Goal: Transaction & Acquisition: Purchase product/service

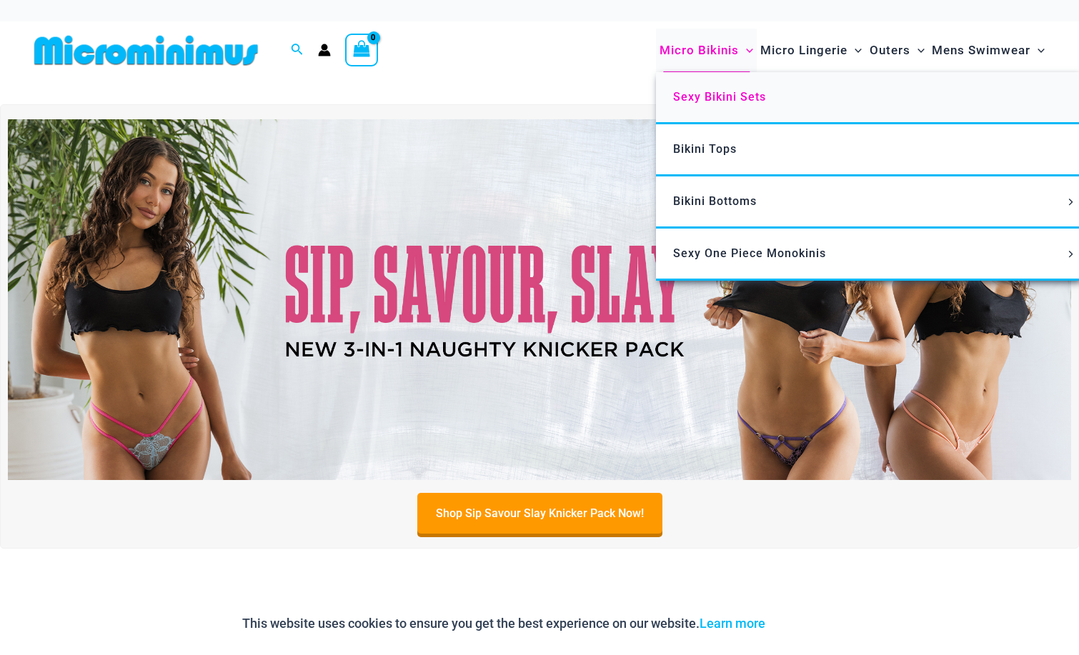
click at [732, 96] on span "Sexy Bikini Sets" at bounding box center [719, 97] width 93 height 14
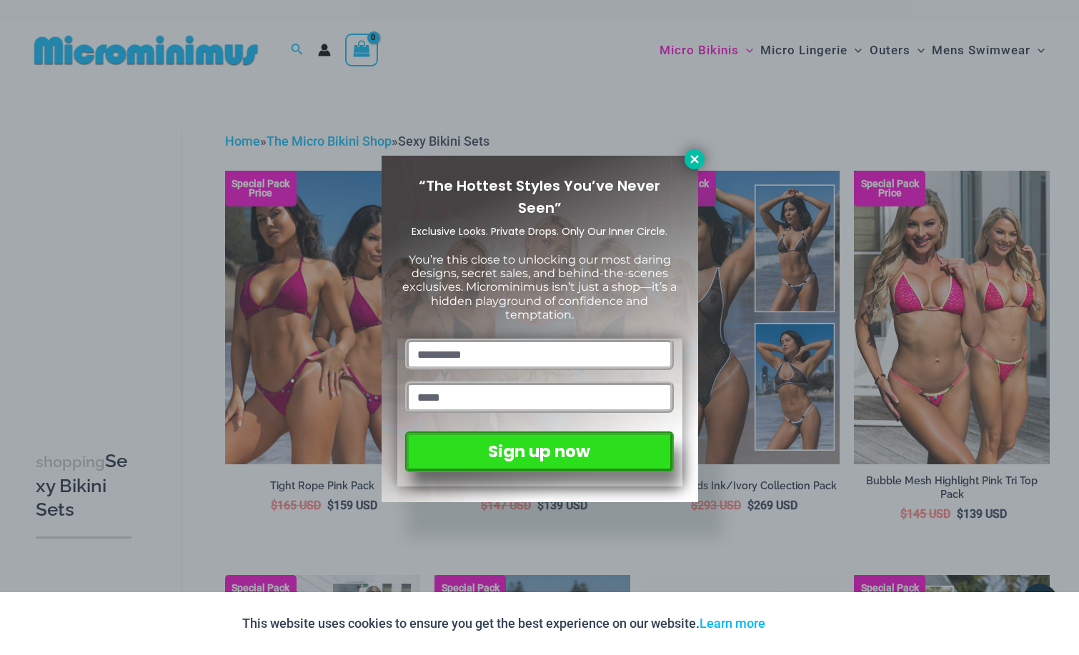
click at [699, 161] on icon at bounding box center [694, 159] width 13 height 13
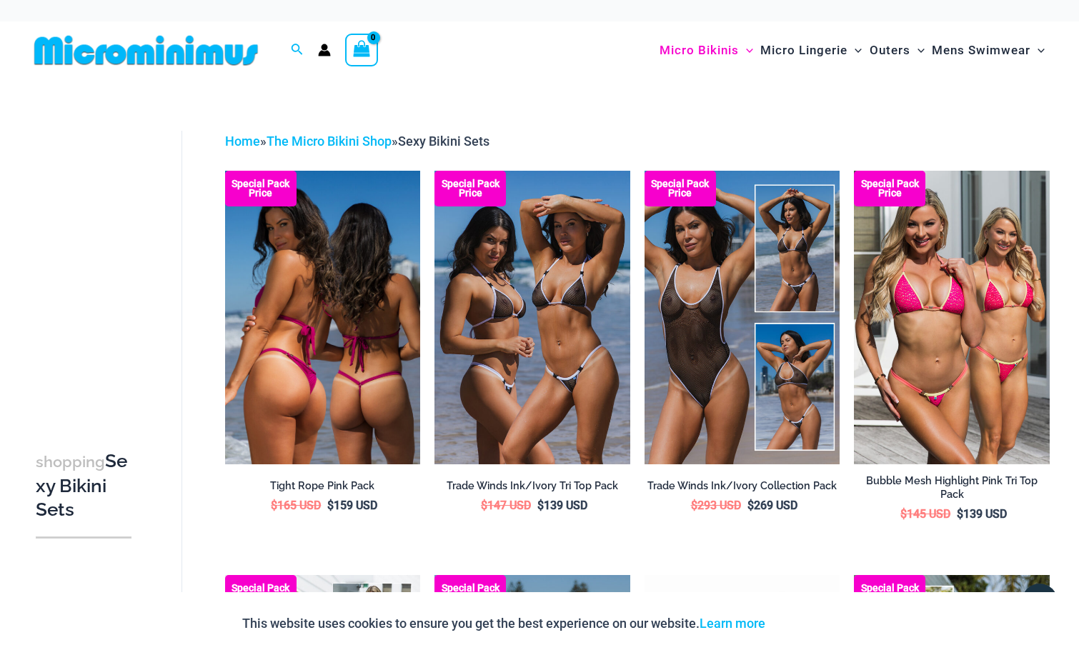
click at [362, 319] on img at bounding box center [323, 317] width 196 height 293
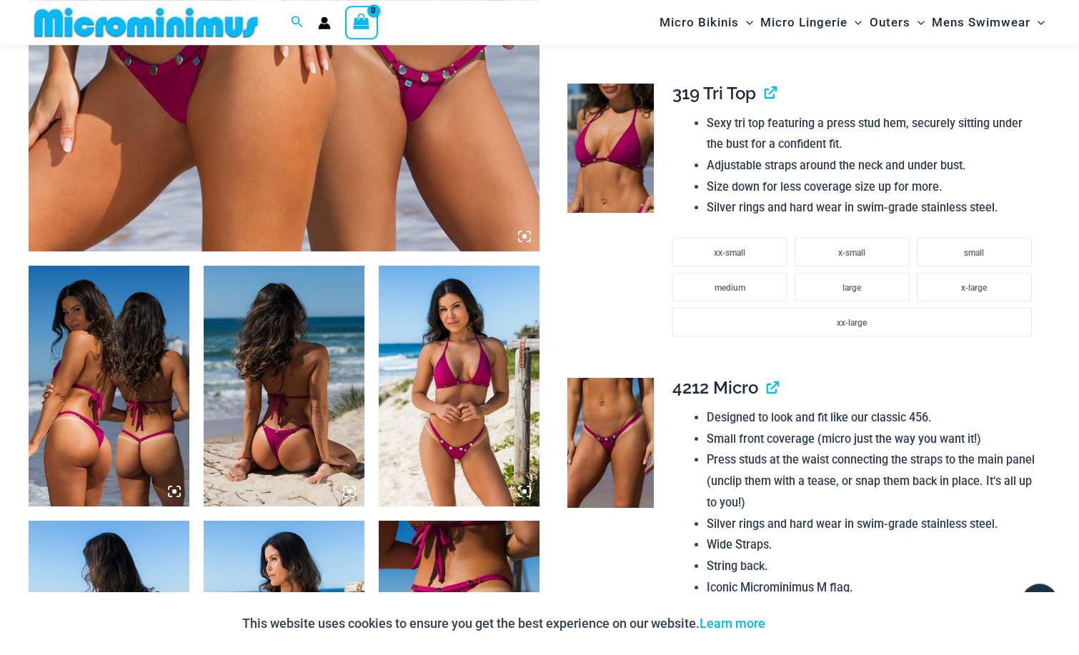
scroll to position [572, 0]
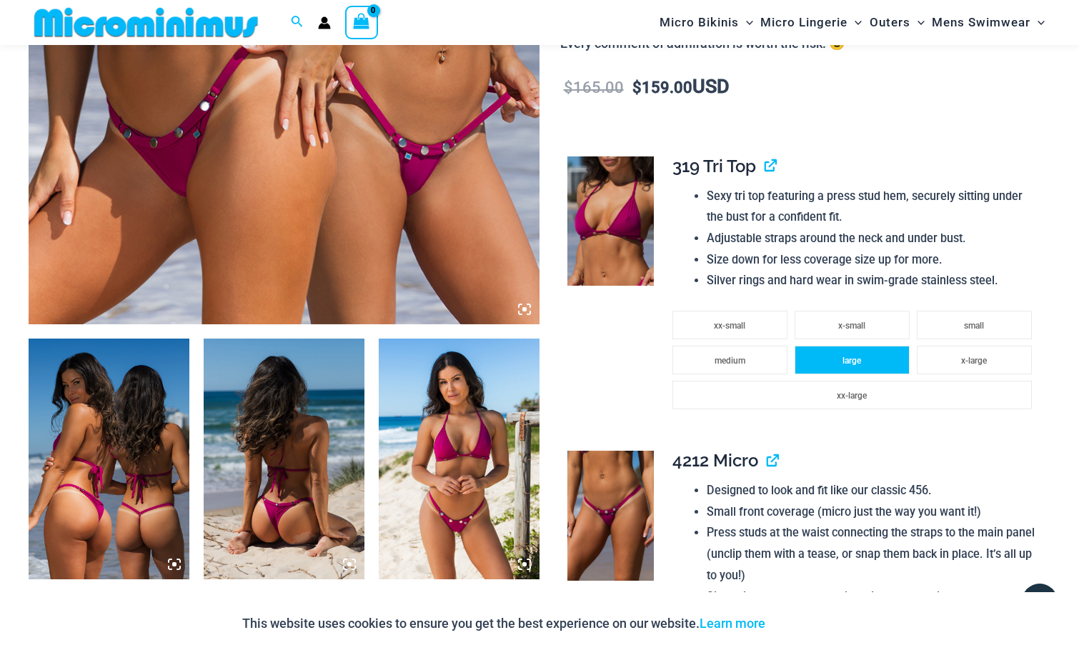
click at [862, 358] on li "large" at bounding box center [851, 360] width 115 height 29
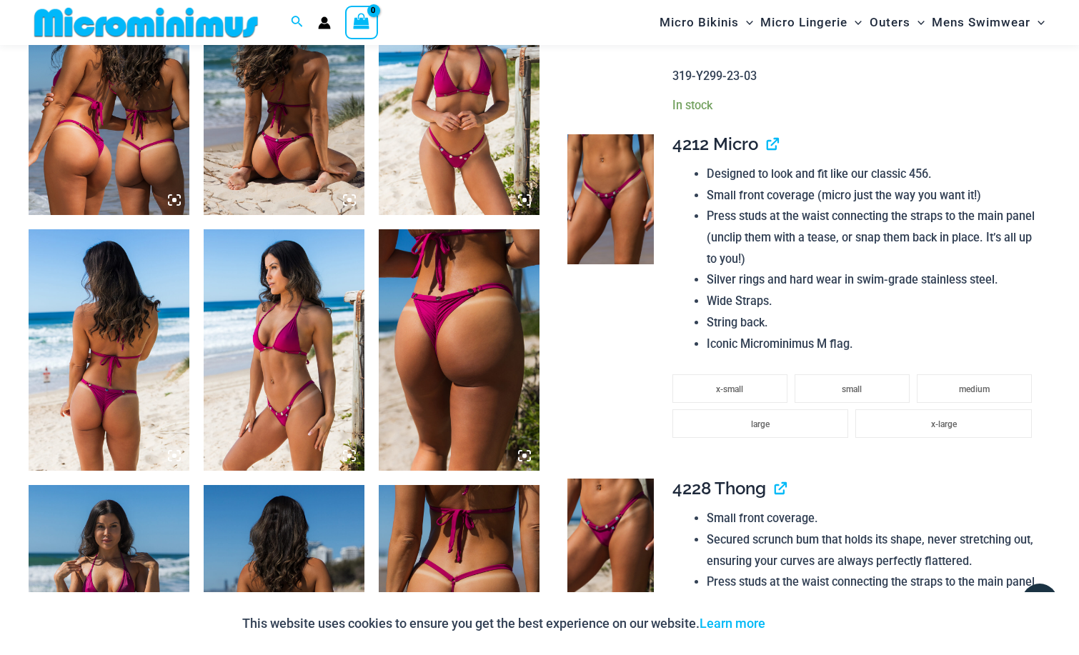
scroll to position [645, 0]
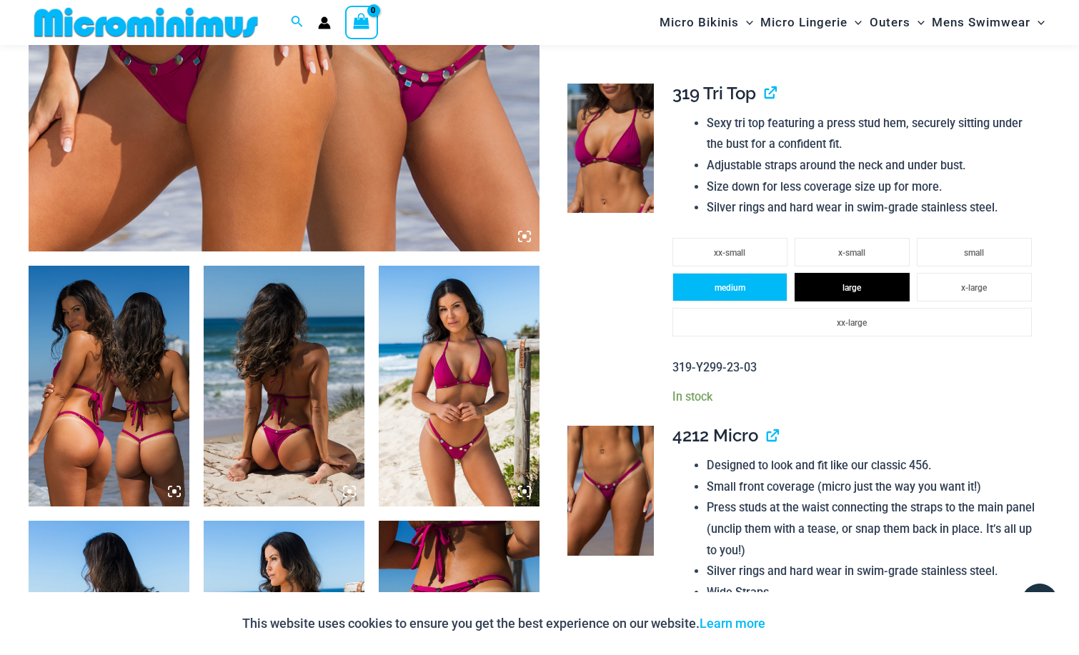
click at [732, 299] on li "medium" at bounding box center [729, 287] width 115 height 29
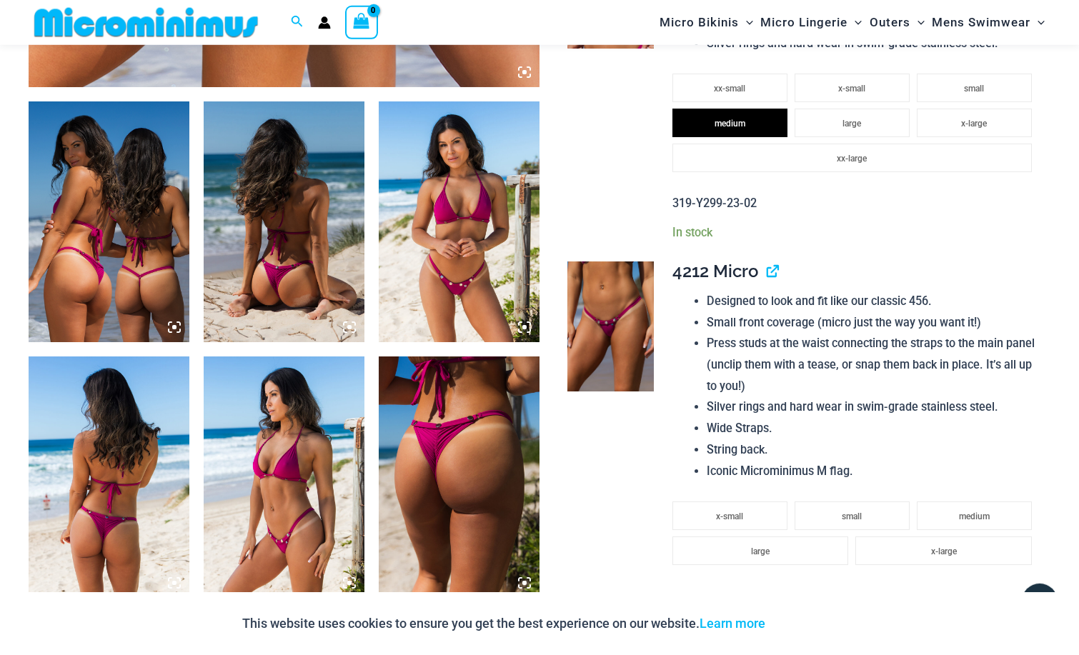
scroll to position [1010, 0]
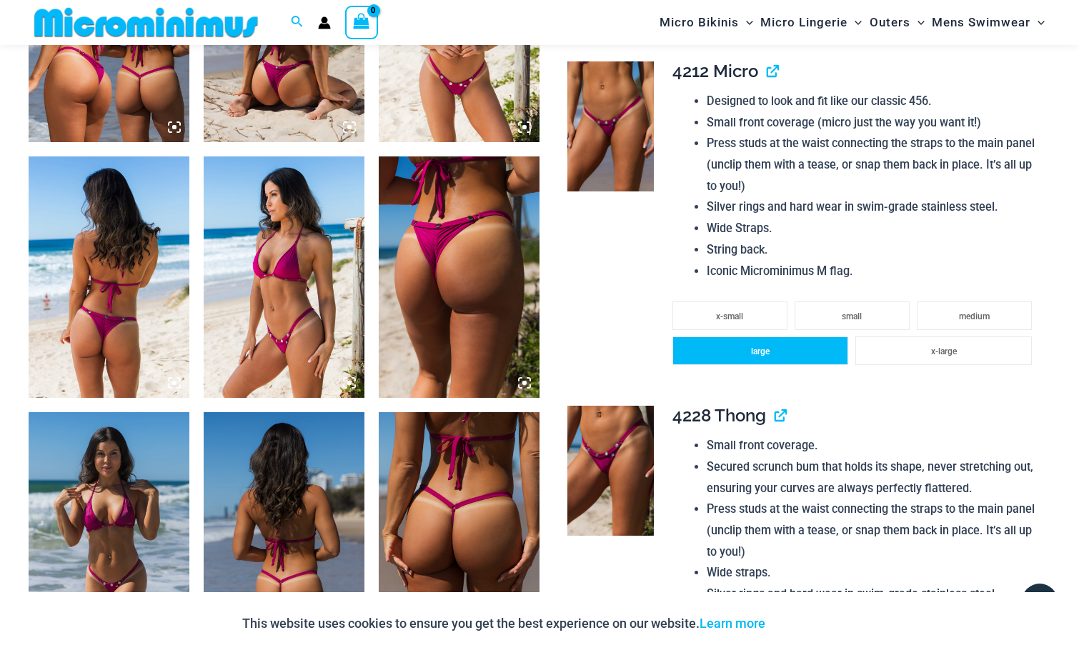
click at [766, 354] on span "large" at bounding box center [760, 352] width 19 height 10
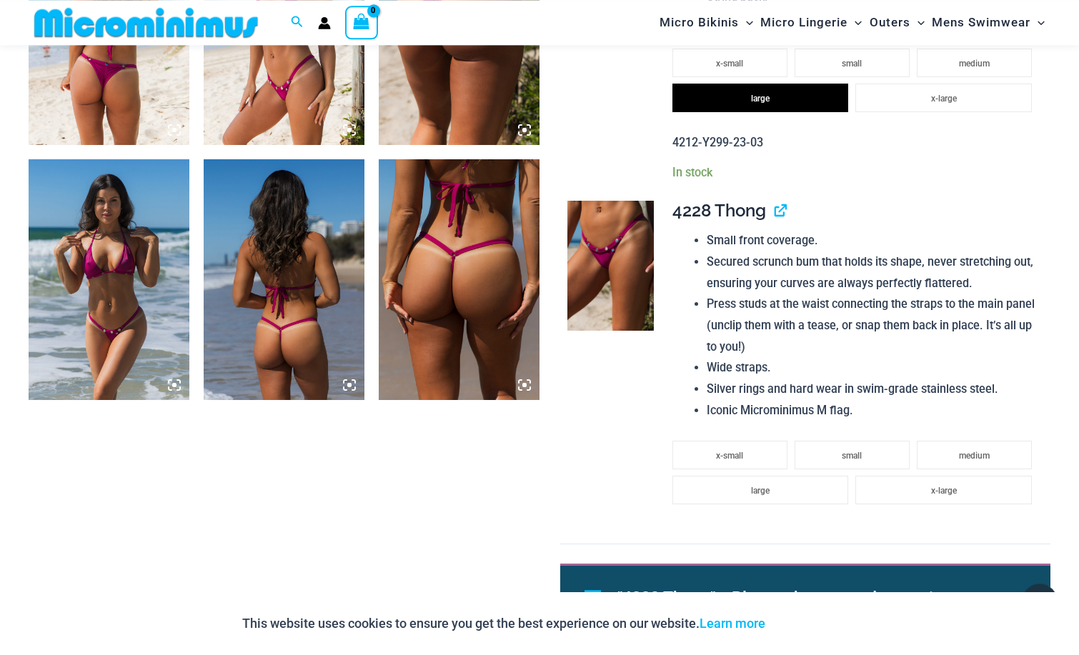
scroll to position [1301, 0]
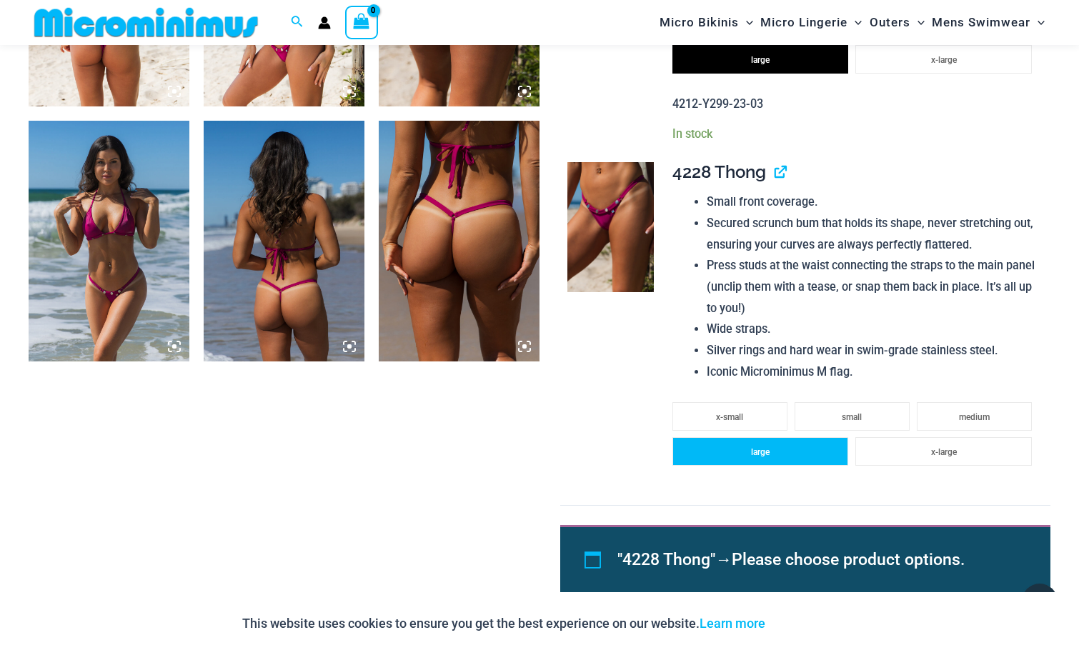
click at [768, 457] on span "large" at bounding box center [760, 452] width 19 height 10
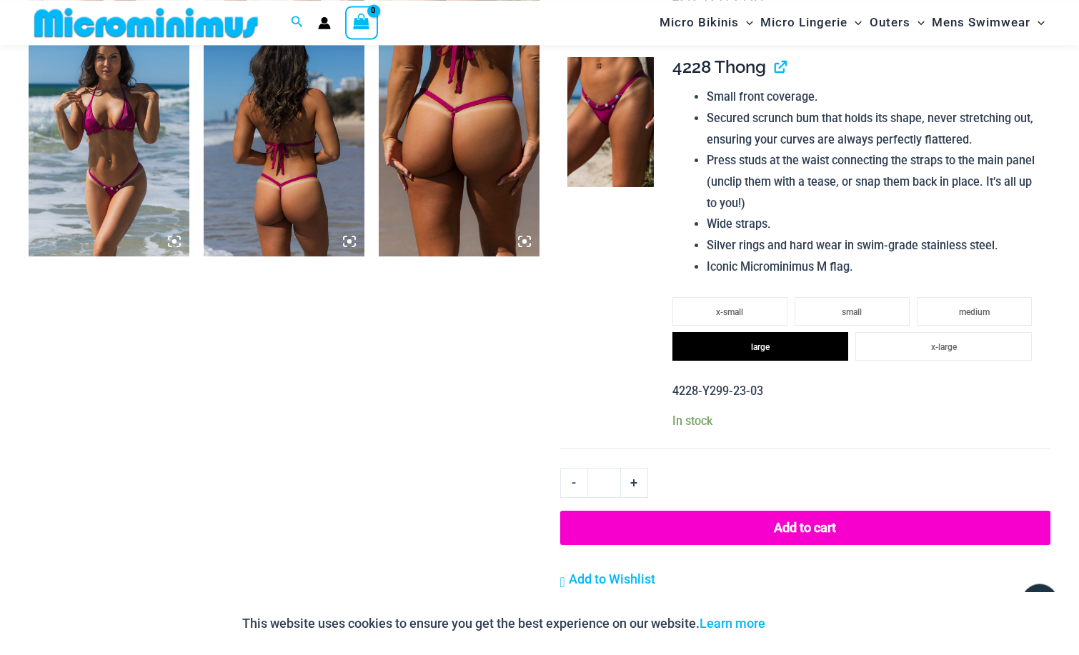
scroll to position [1530, 0]
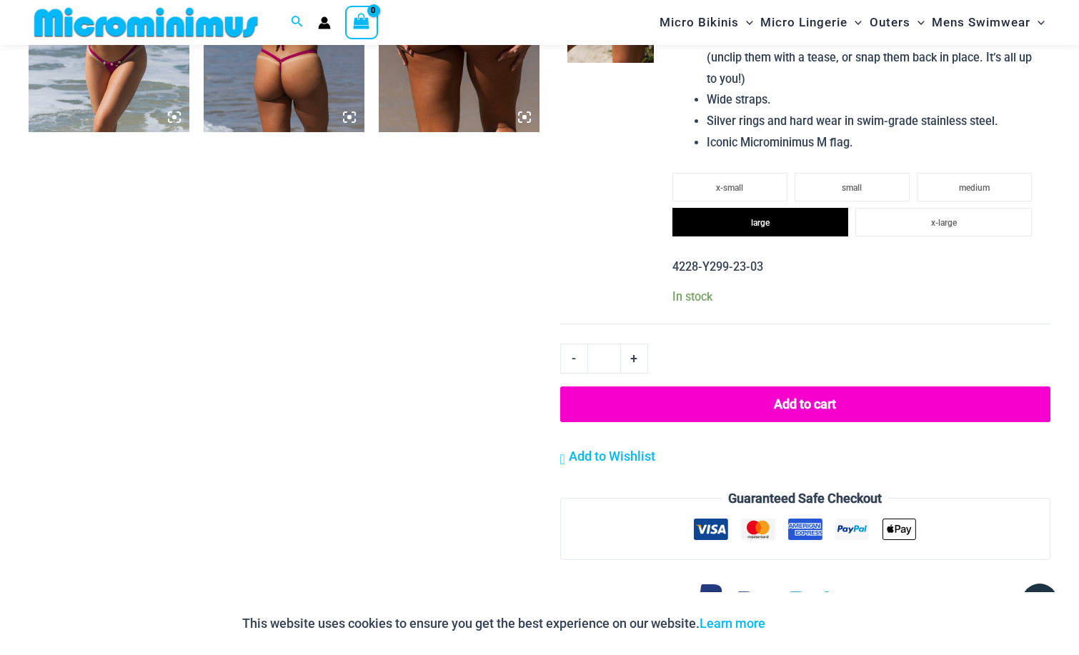
click at [810, 419] on button "Add to cart" at bounding box center [805, 405] width 490 height 36
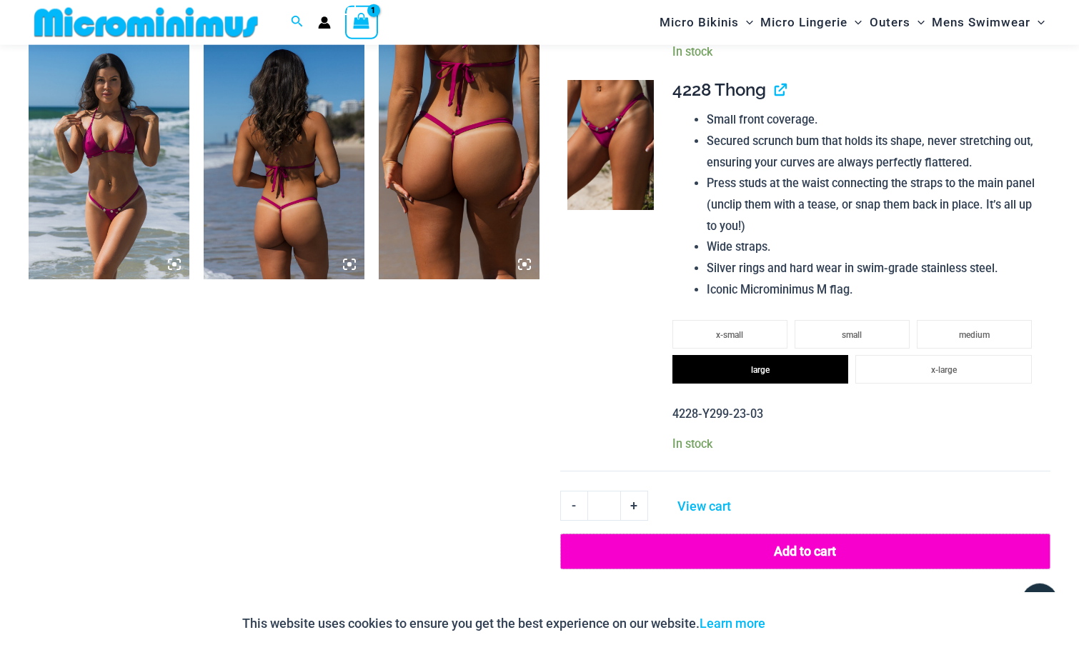
scroll to position [1516, 0]
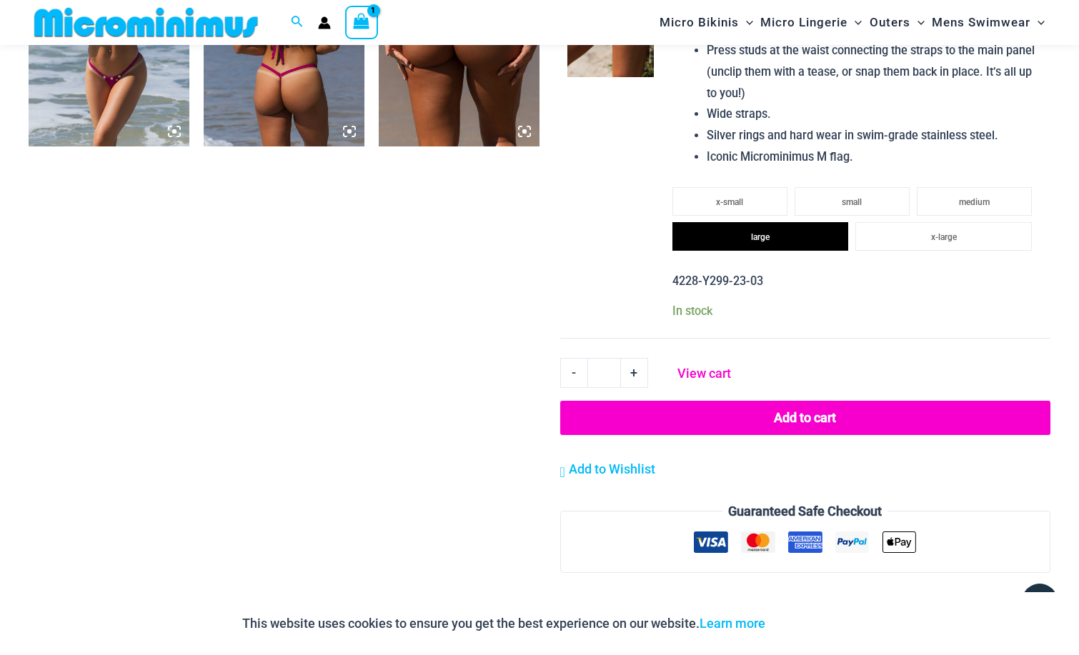
click at [710, 376] on link "View cart" at bounding box center [704, 371] width 64 height 26
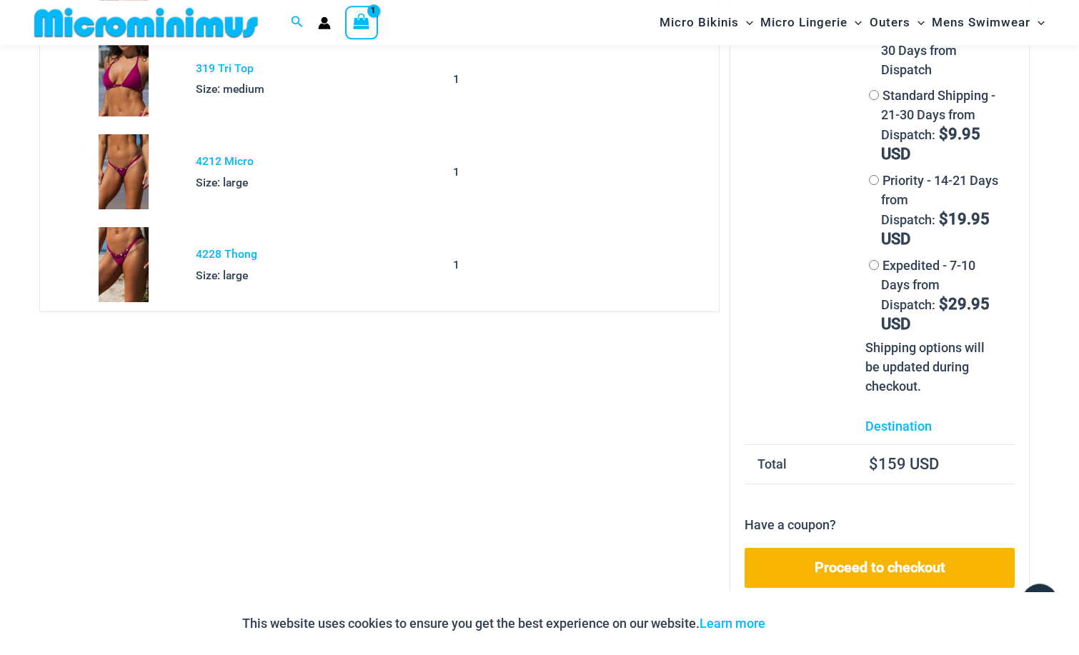
scroll to position [208, 0]
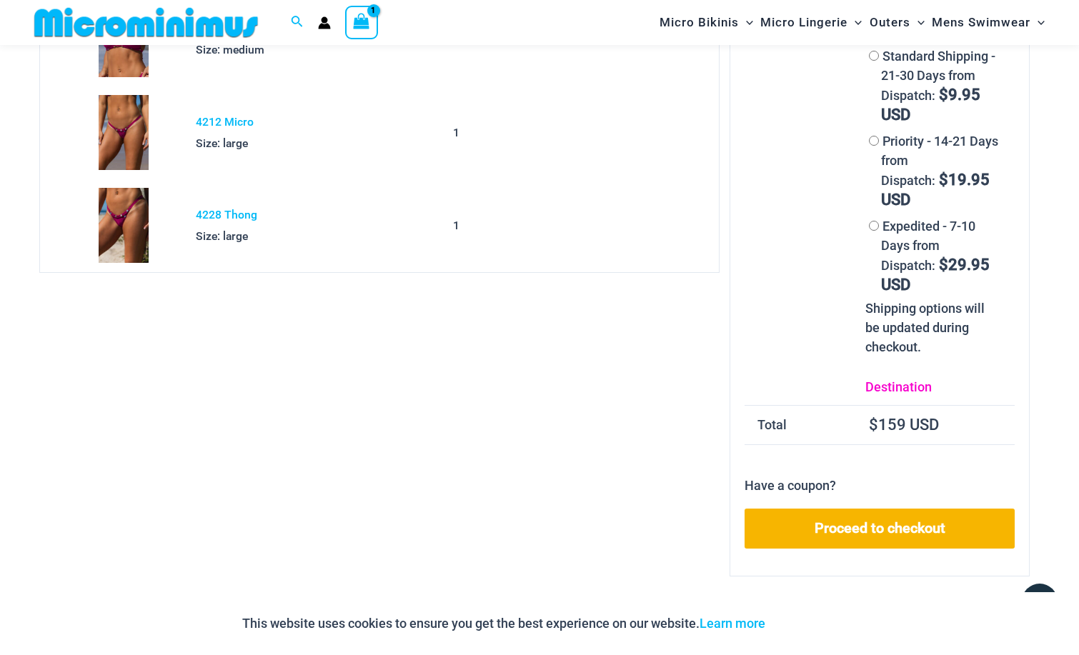
click at [891, 379] on link "Destination" at bounding box center [898, 386] width 66 height 15
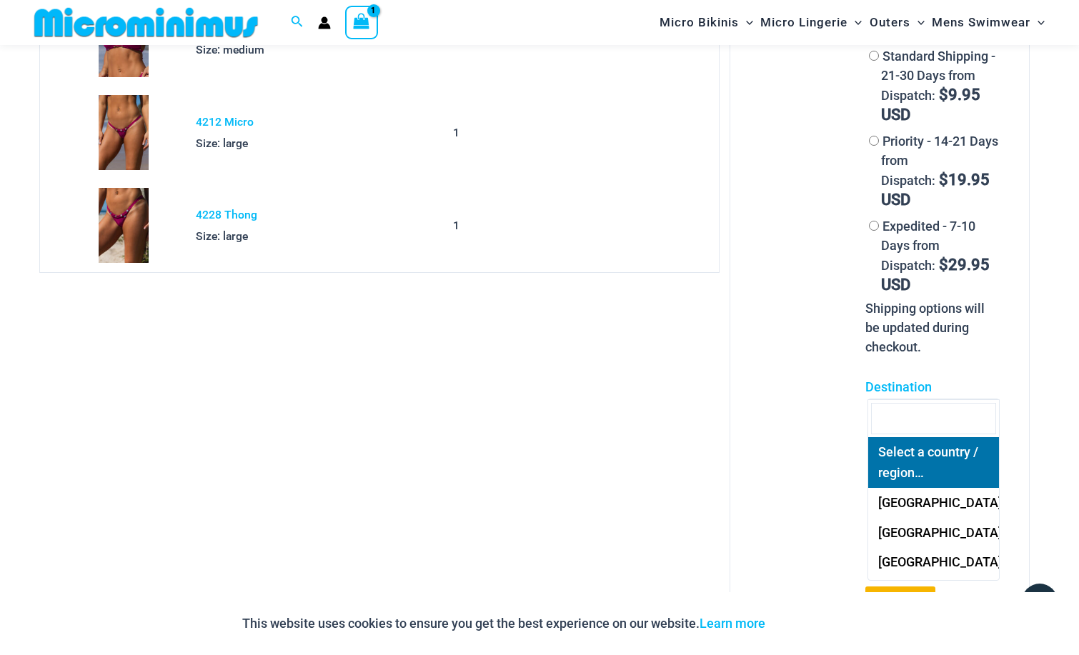
click at [990, 409] on span at bounding box center [988, 418] width 22 height 19
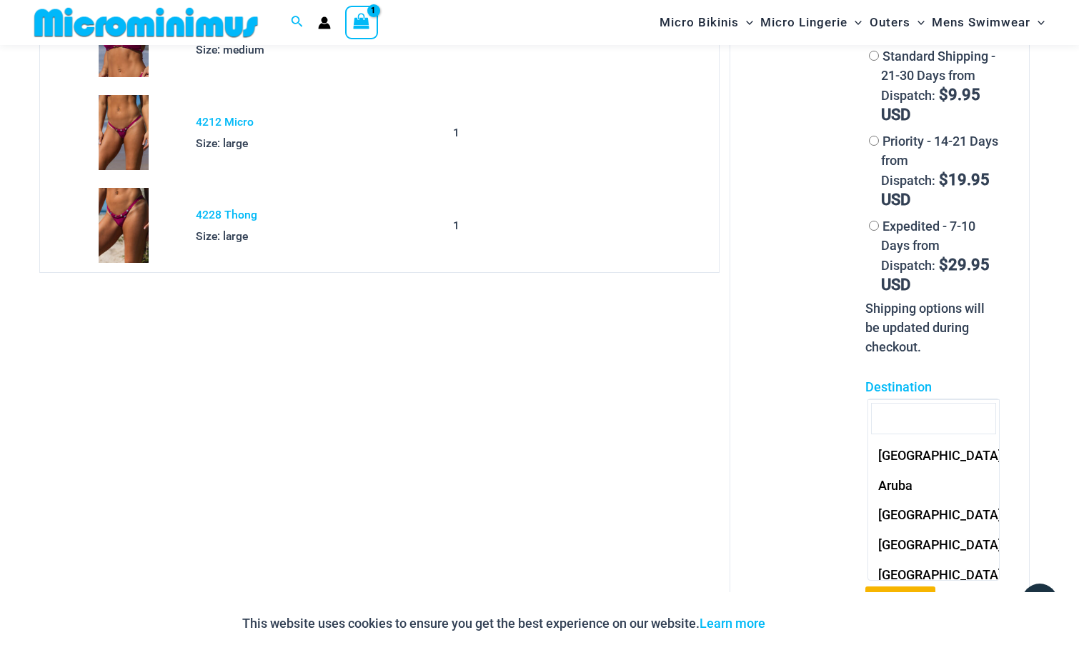
scroll to position [377, 0]
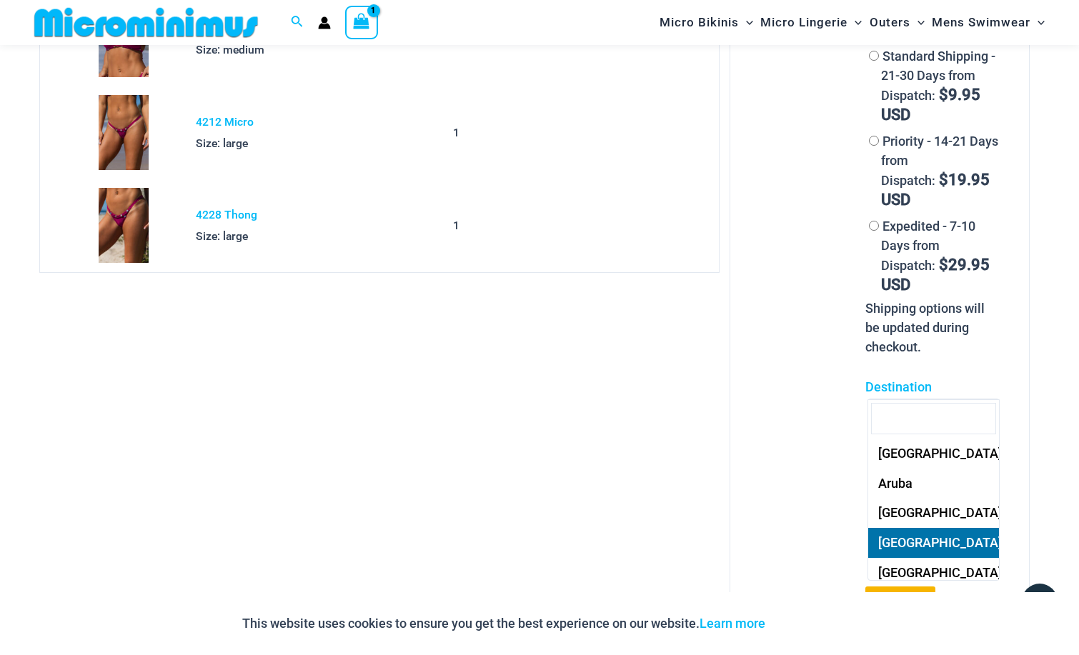
select select "**"
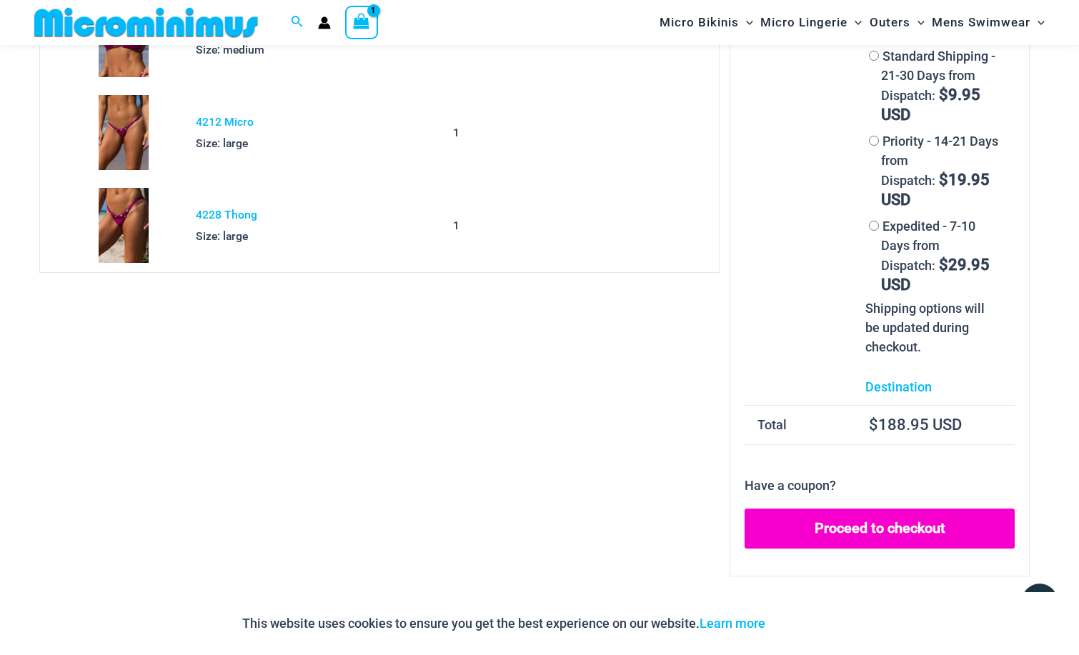
click at [891, 509] on link "Proceed to checkout" at bounding box center [879, 529] width 270 height 40
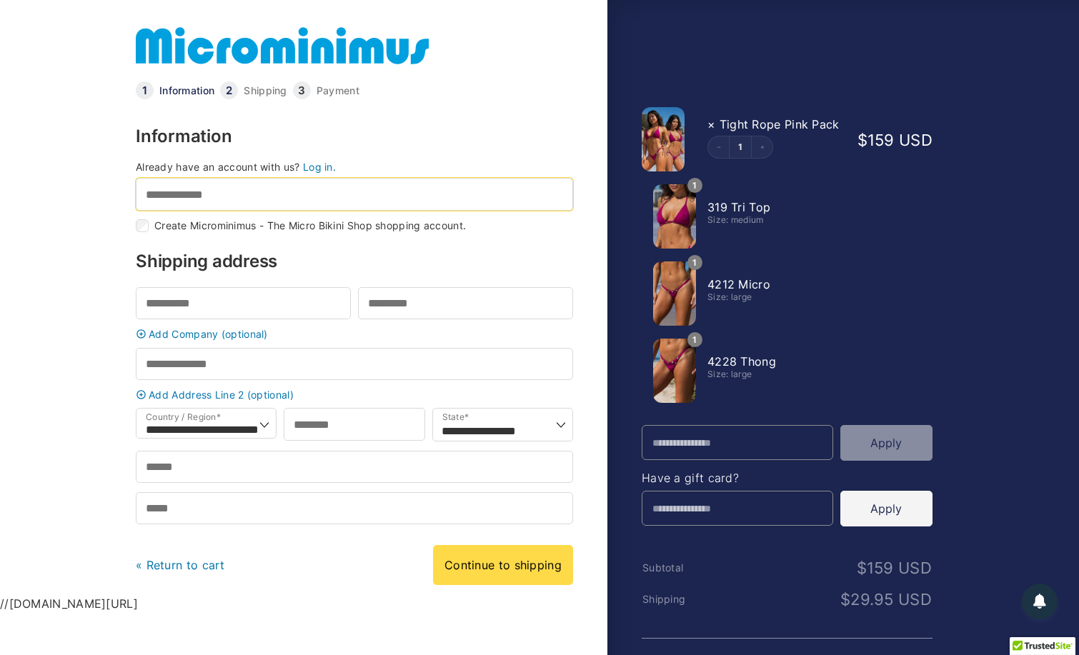
click at [245, 199] on input "Email address *" at bounding box center [354, 194] width 437 height 32
click at [322, 167] on link "Log in." at bounding box center [319, 167] width 33 height 12
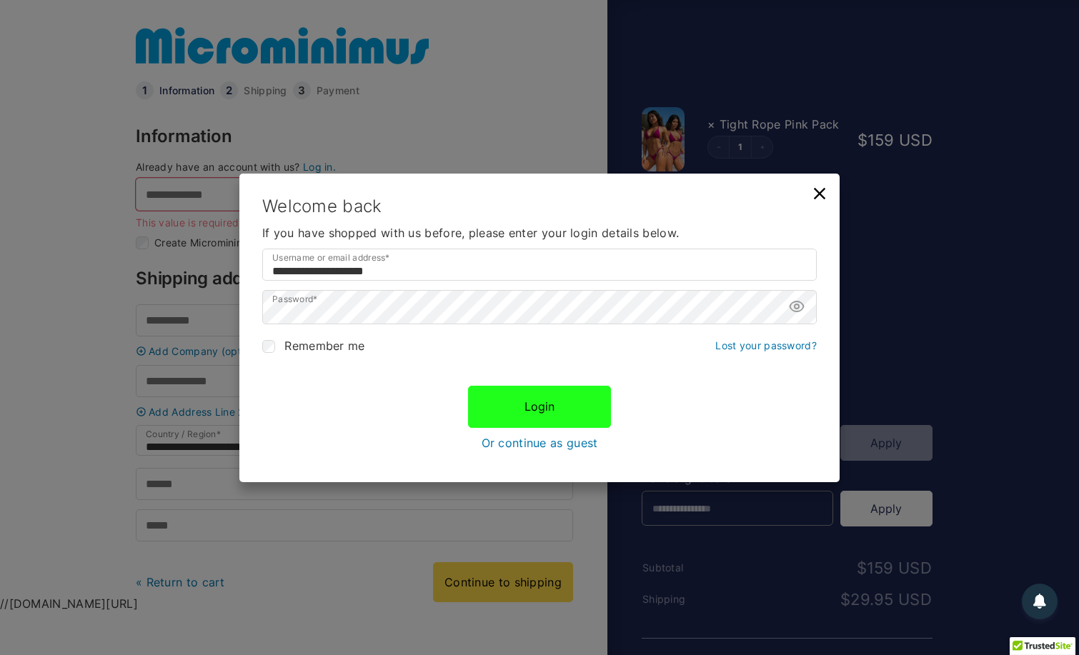
click at [524, 404] on button "Login" at bounding box center [539, 406] width 143 height 41
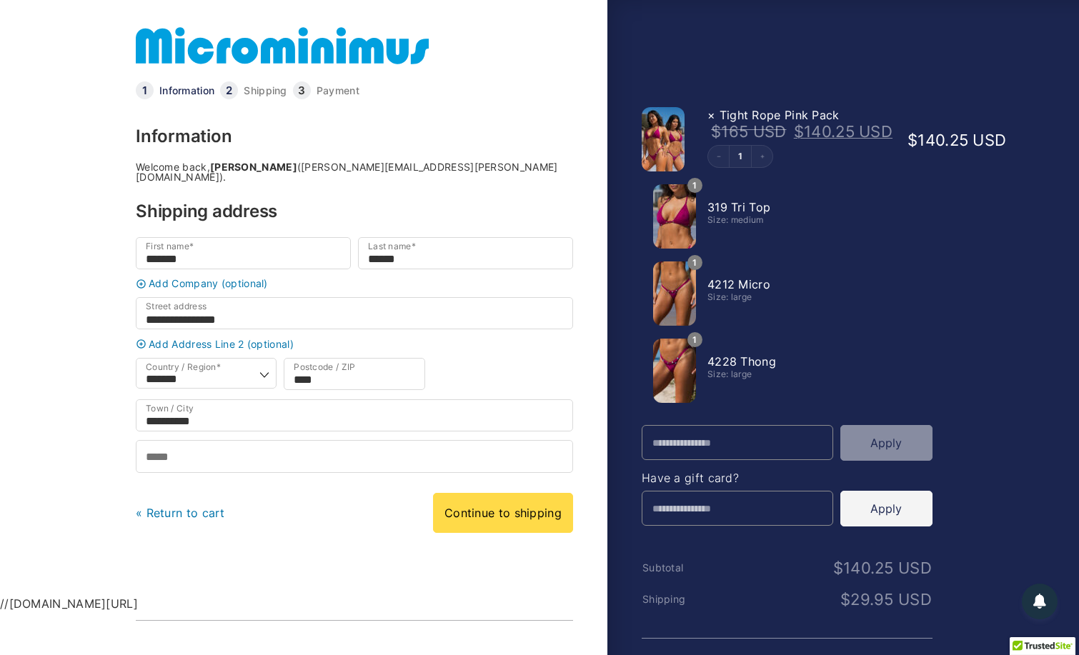
click at [677, 217] on img at bounding box center [674, 216] width 43 height 64
click at [663, 138] on img at bounding box center [663, 139] width 43 height 64
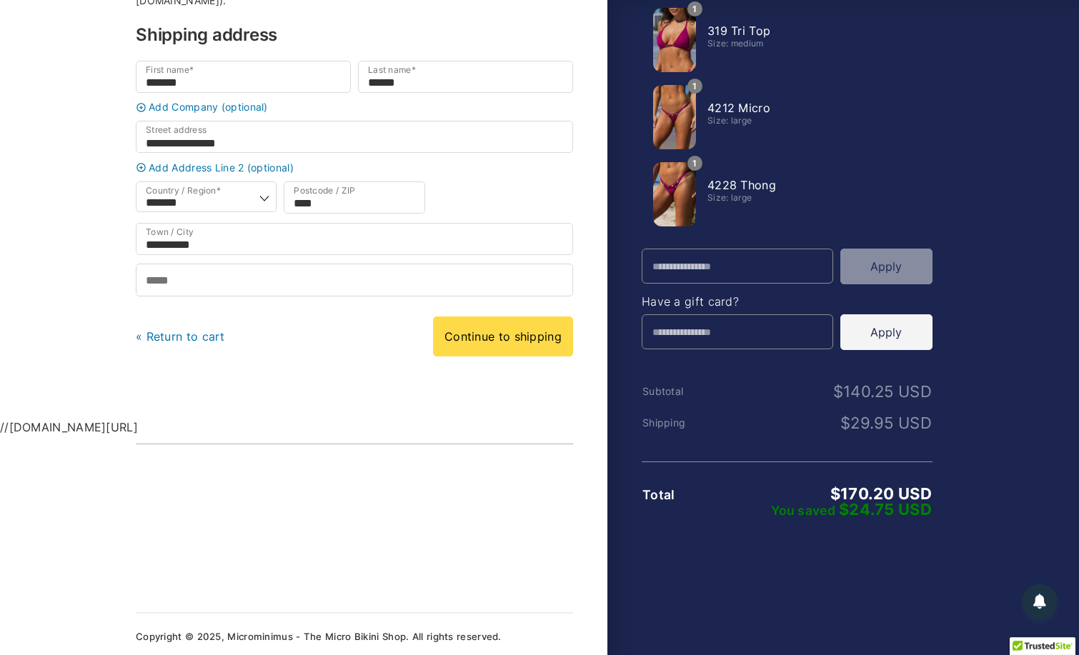
scroll to position [183, 0]
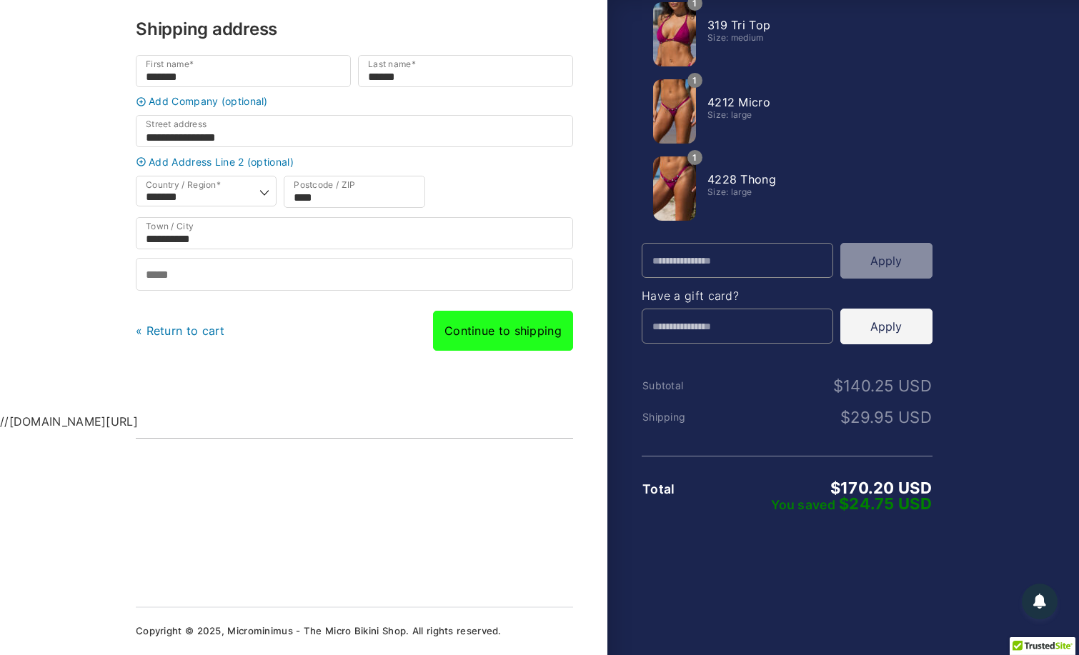
click at [504, 333] on link "Continue to shipping" at bounding box center [503, 331] width 140 height 40
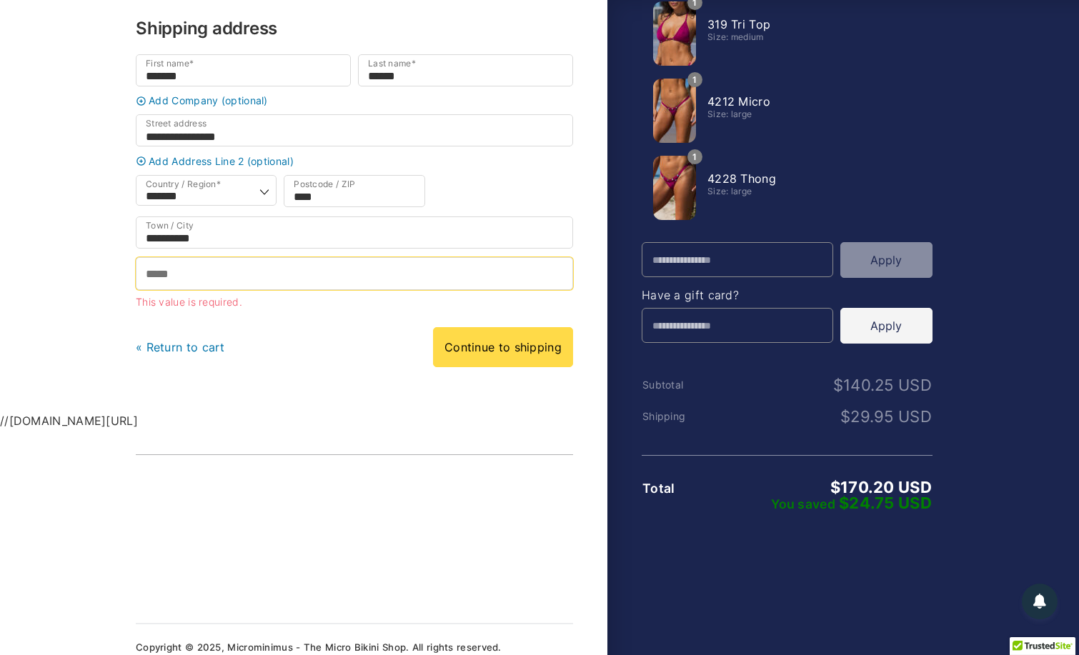
click at [175, 271] on input "Phone *" at bounding box center [354, 273] width 437 height 32
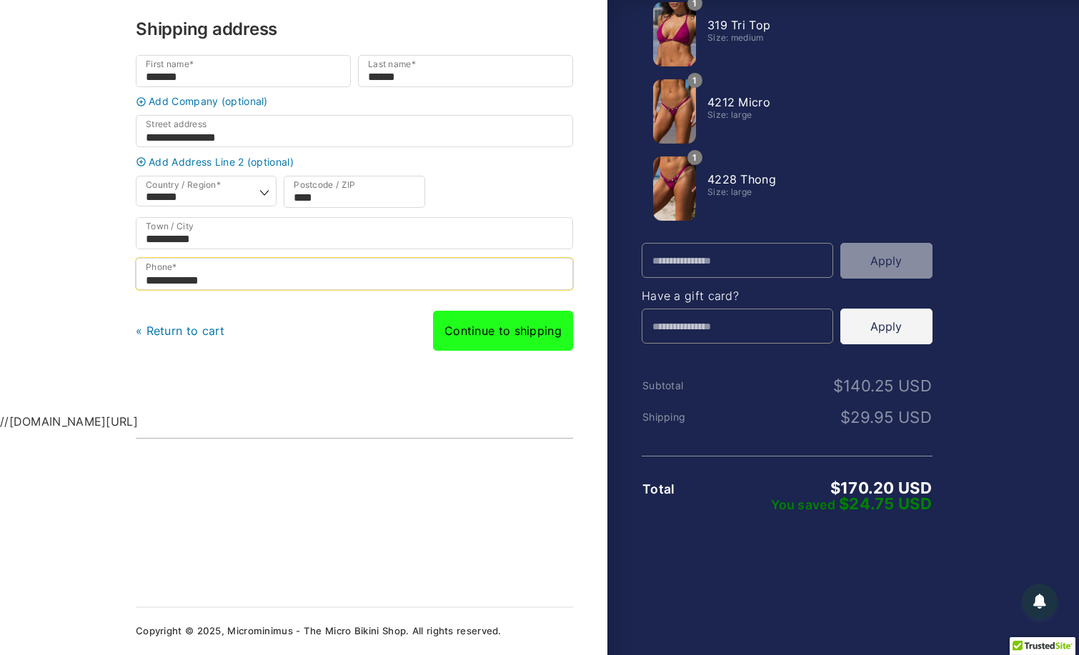
type input "**********"
click at [522, 329] on link "Continue to shipping" at bounding box center [503, 331] width 140 height 40
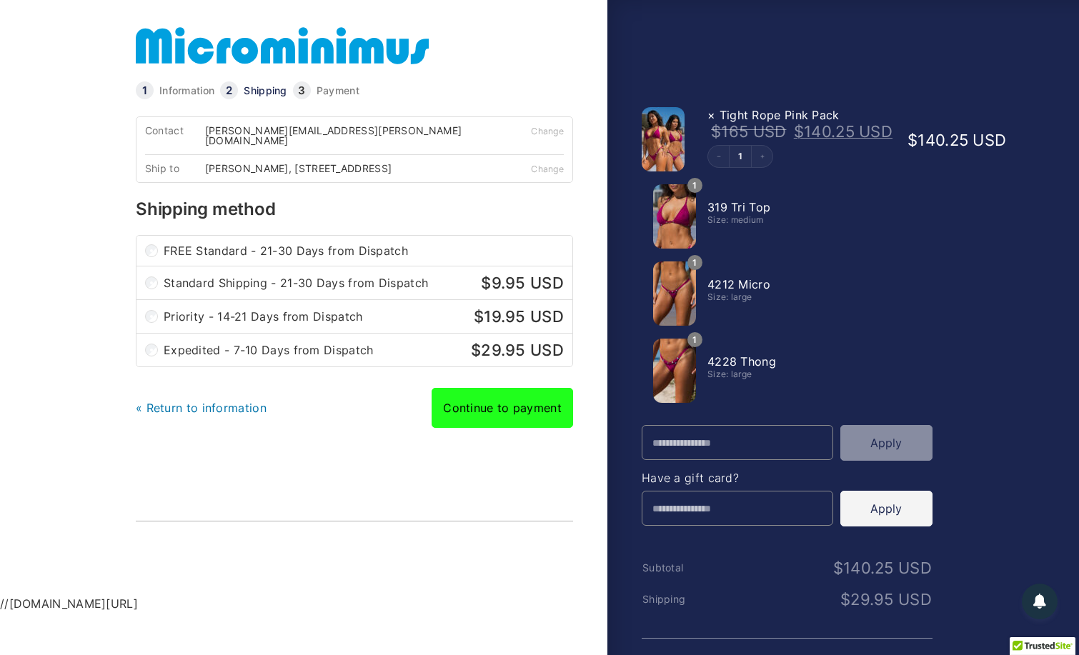
click at [525, 419] on link "Continue to payment" at bounding box center [502, 408] width 141 height 40
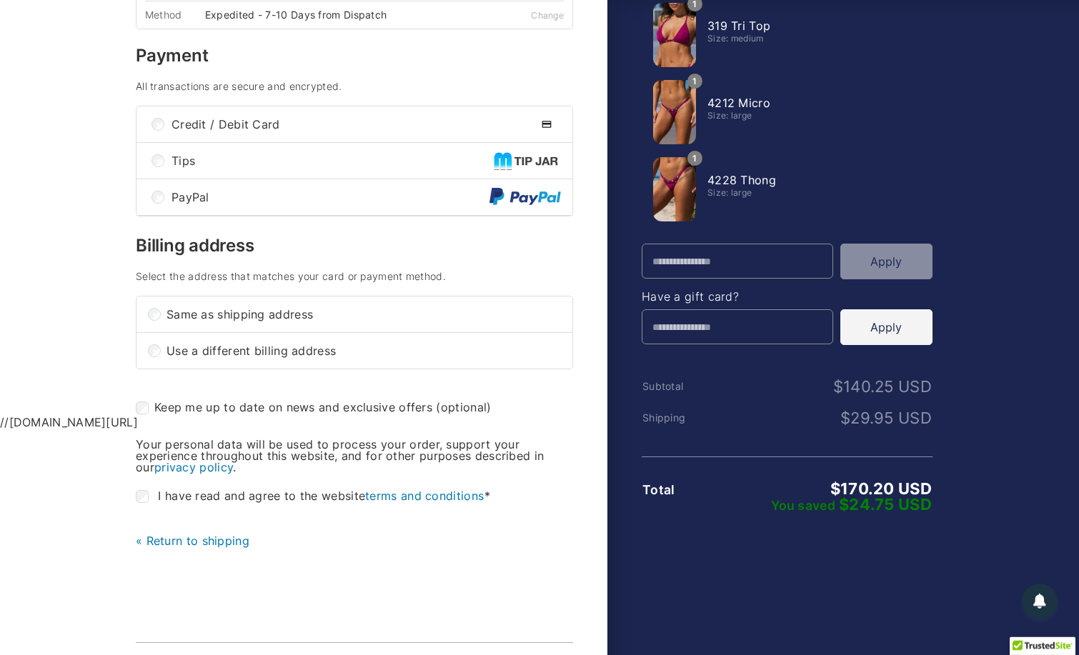
scroll to position [292, 0]
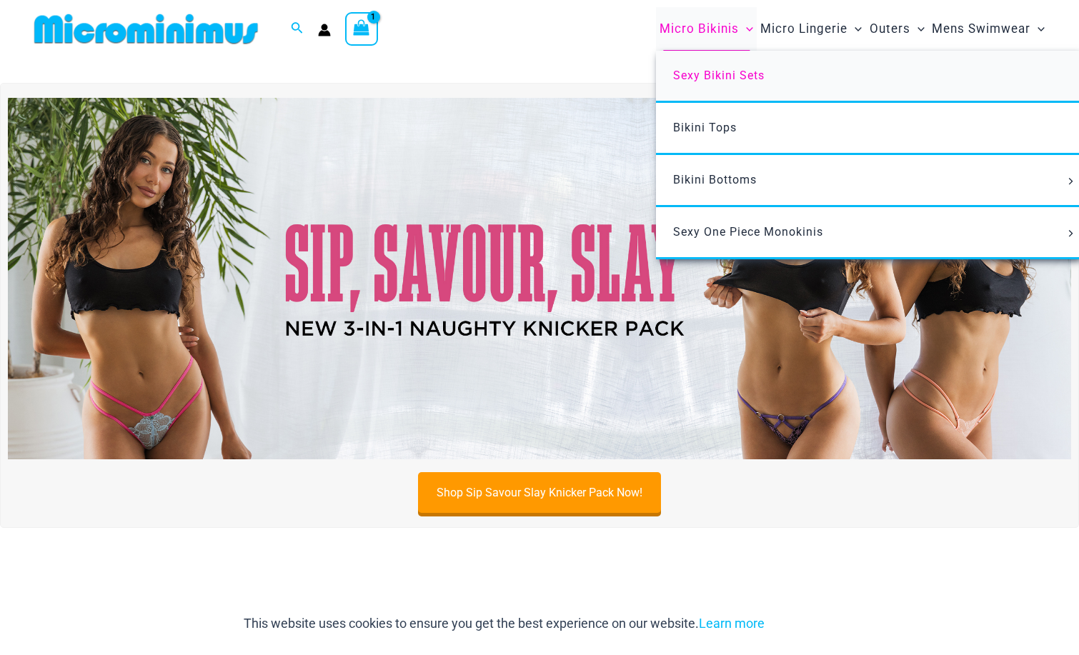
drag, startPoint x: 705, startPoint y: 73, endPoint x: 734, endPoint y: 90, distance: 33.9
click at [706, 73] on span "Sexy Bikini Sets" at bounding box center [718, 76] width 91 height 14
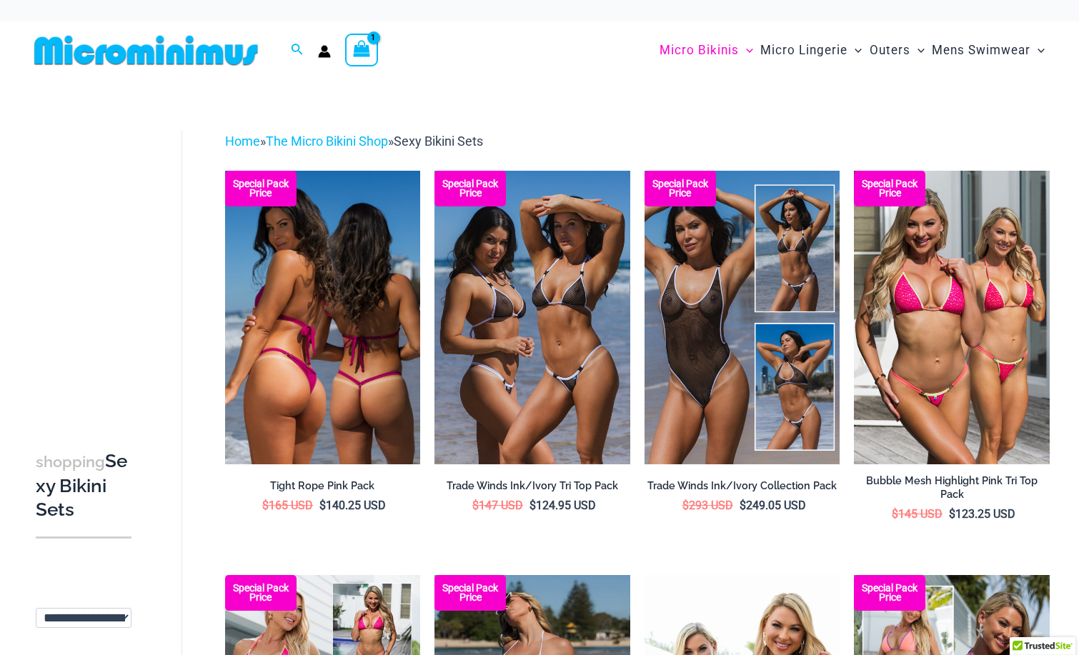
click at [362, 302] on img at bounding box center [323, 317] width 196 height 293
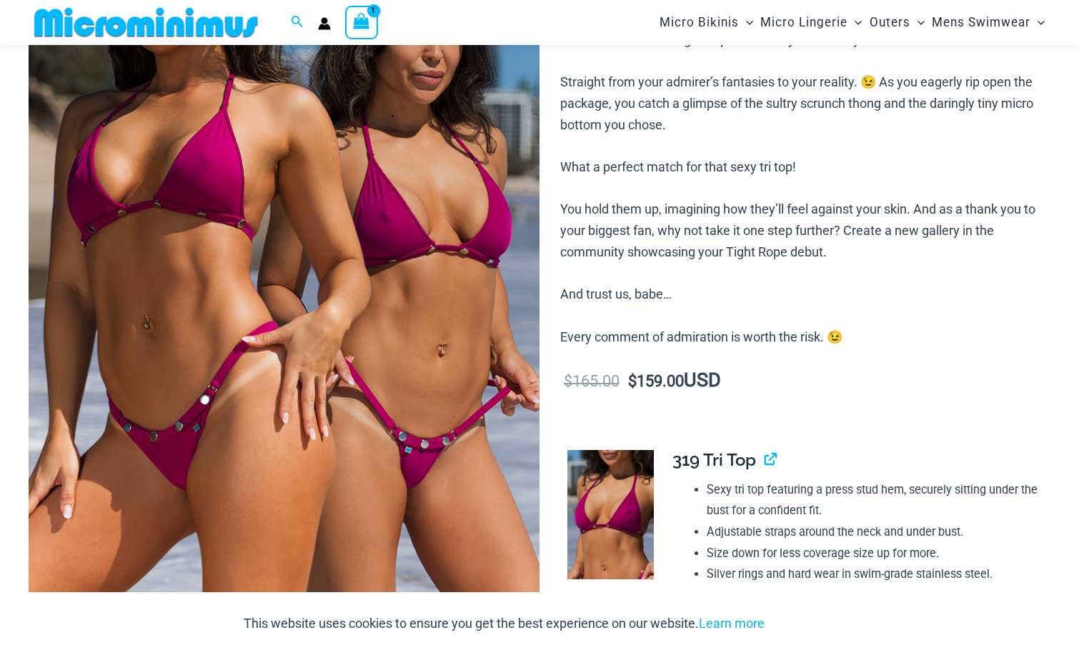
scroll to position [257, 0]
click at [244, 296] on img at bounding box center [284, 235] width 511 height 767
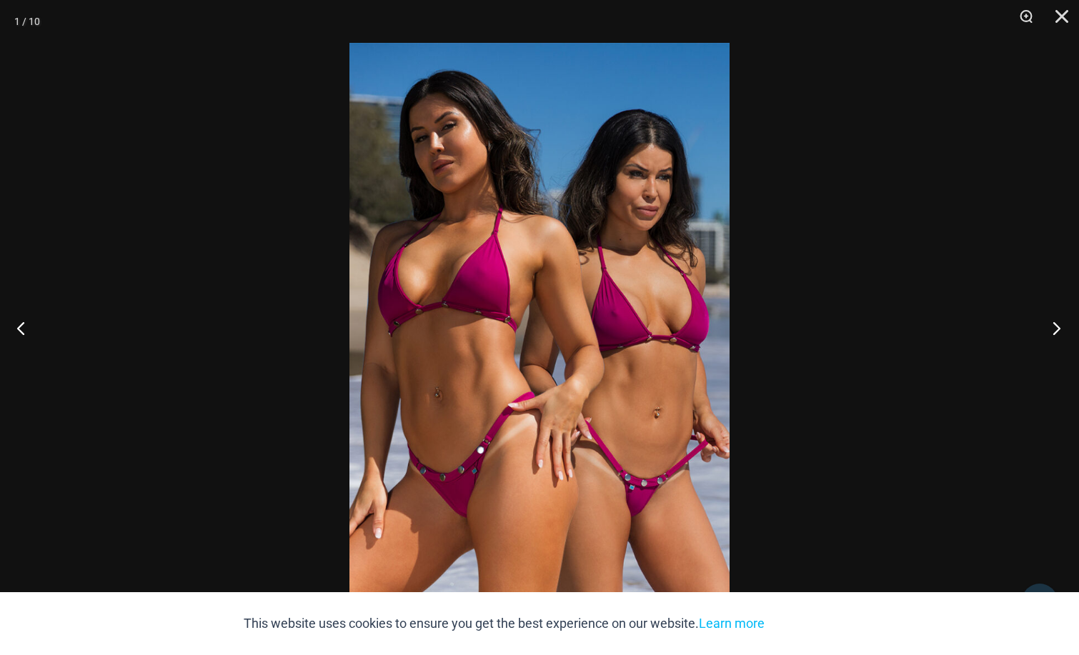
click at [1061, 337] on button "Next" at bounding box center [1052, 327] width 54 height 71
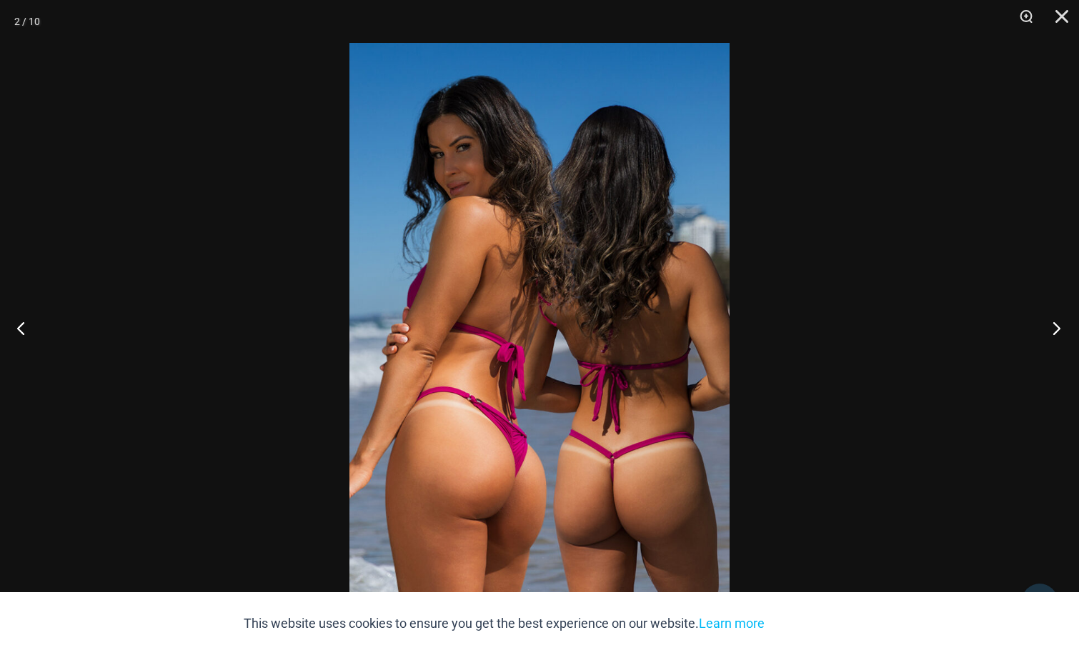
click at [1061, 337] on button "Next" at bounding box center [1052, 327] width 54 height 71
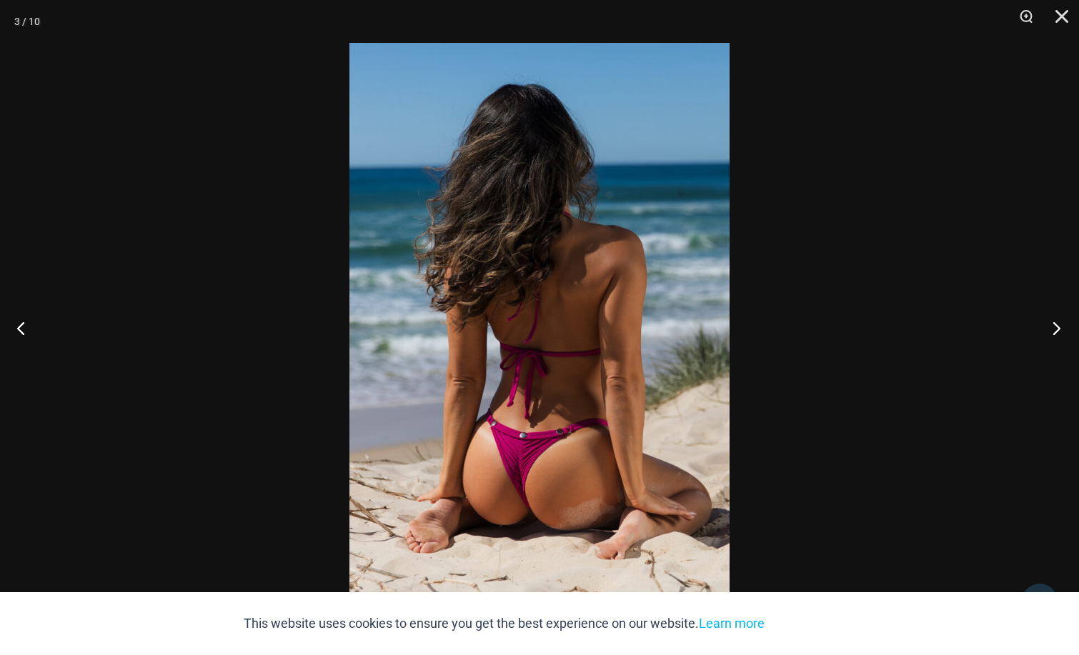
click at [1061, 337] on button "Next" at bounding box center [1052, 327] width 54 height 71
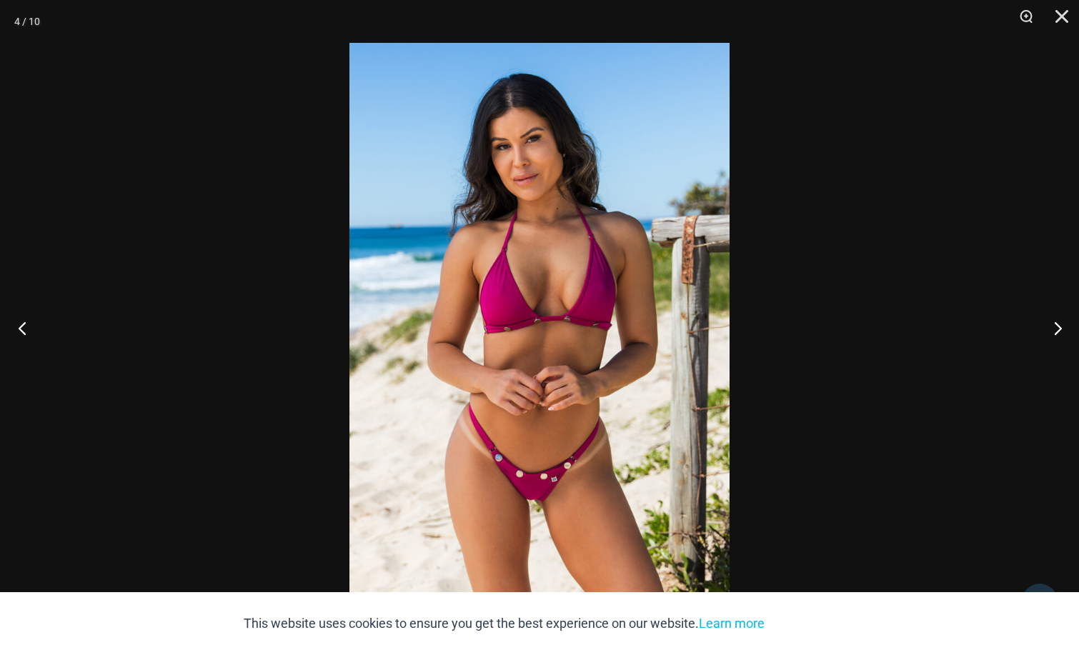
click at [16, 322] on button "Previous" at bounding box center [27, 327] width 54 height 71
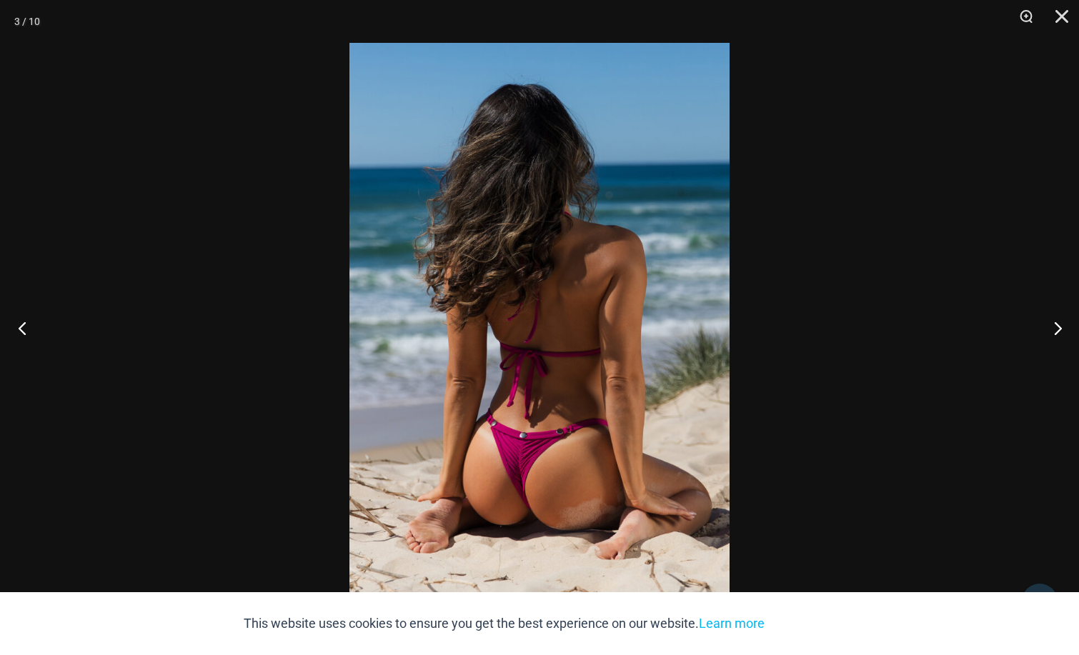
click at [17, 322] on button "Previous" at bounding box center [27, 327] width 54 height 71
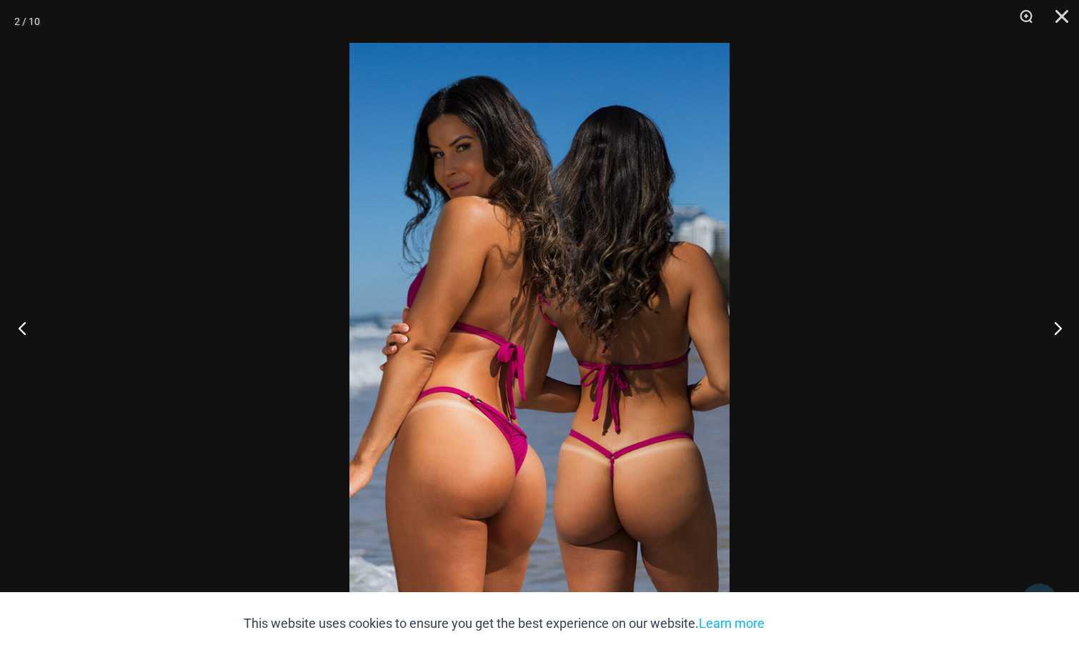
click at [17, 322] on button "Previous" at bounding box center [27, 327] width 54 height 71
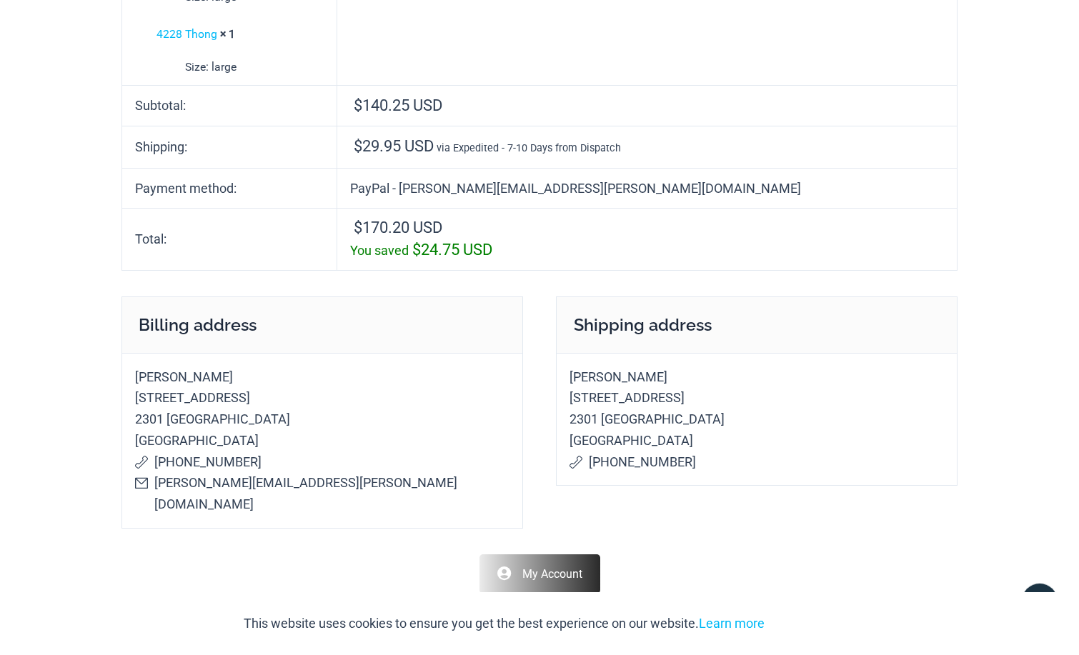
scroll to position [437, 0]
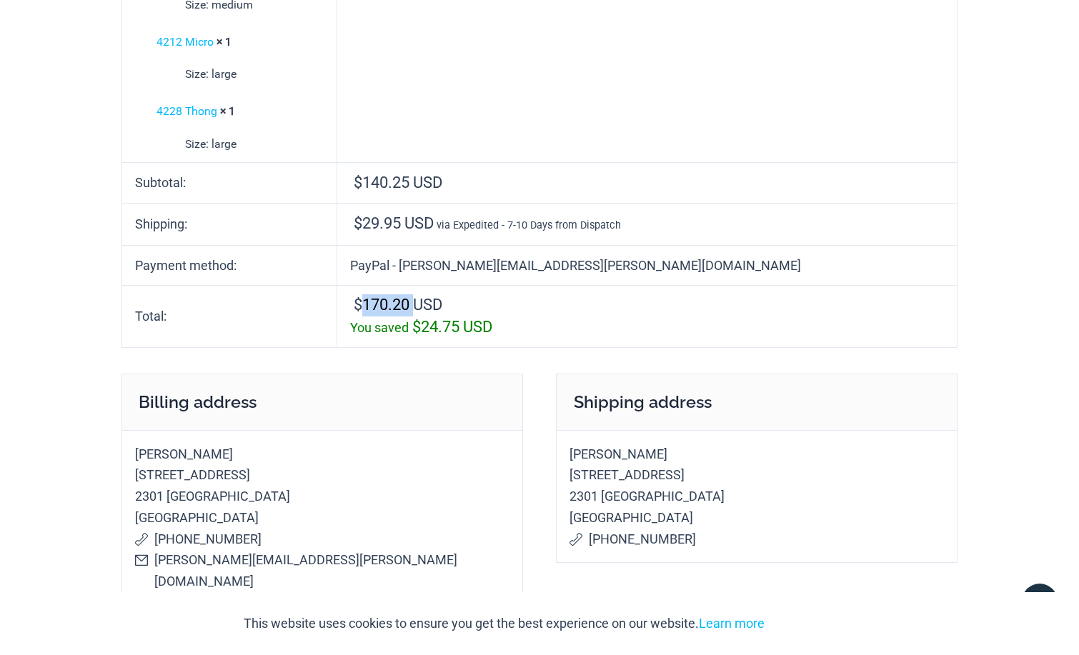
drag, startPoint x: 502, startPoint y: 309, endPoint x: 451, endPoint y: 309, distance: 51.4
click at [442, 309] on span "$ 170.20 USD" at bounding box center [398, 305] width 89 height 18
copy span "170.20"
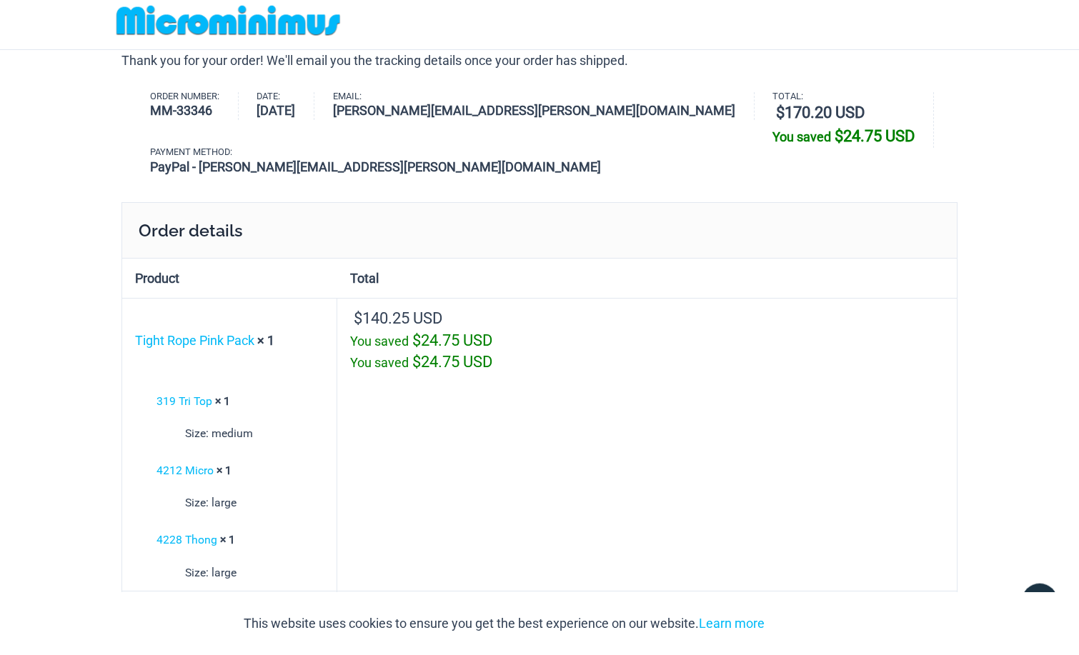
scroll to position [0, 0]
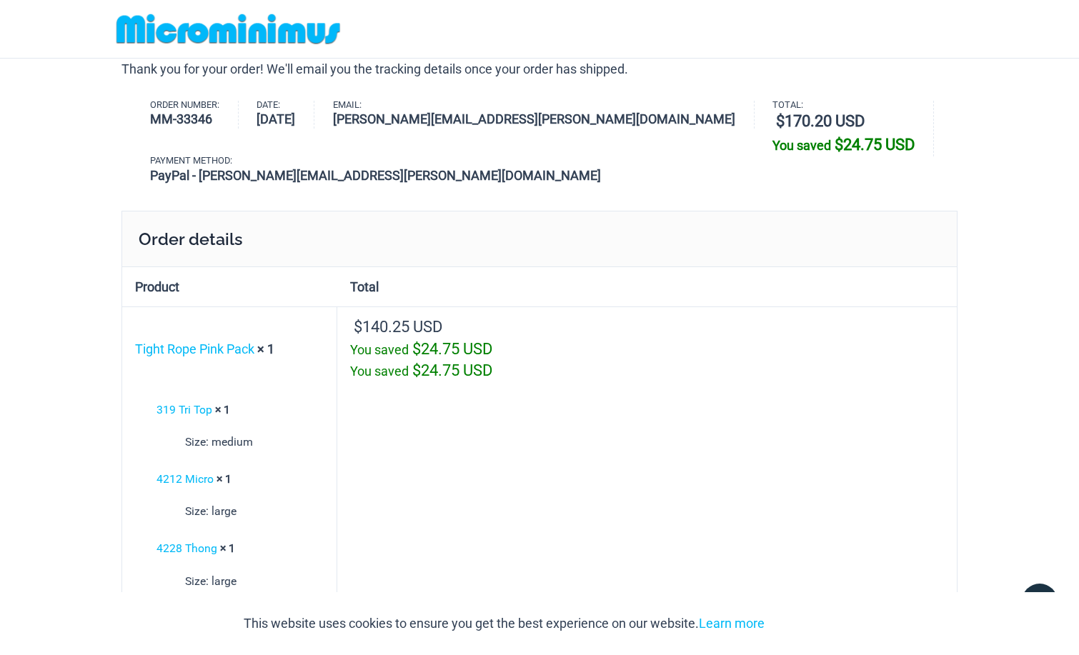
click at [282, 29] on img at bounding box center [228, 29] width 235 height 32
